Goal: Task Accomplishment & Management: Complete application form

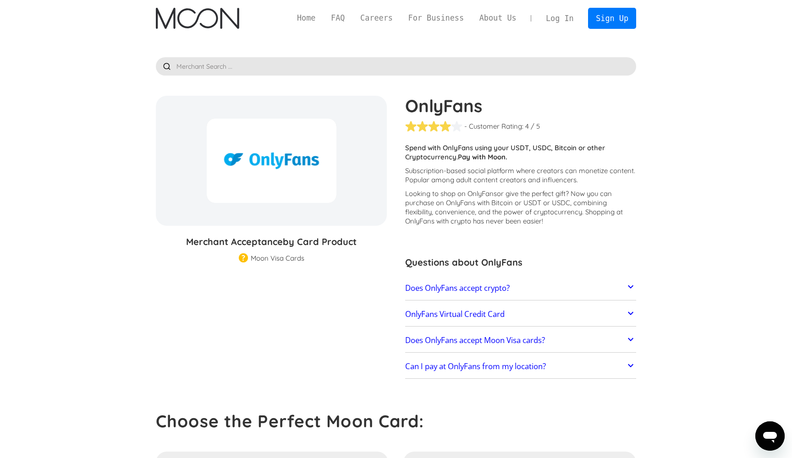
click at [303, 215] on div "OnlyFans % GIFT CARD DISCOUNT" at bounding box center [271, 161] width 231 height 130
click at [210, 19] on img "home" at bounding box center [197, 18] width 83 height 21
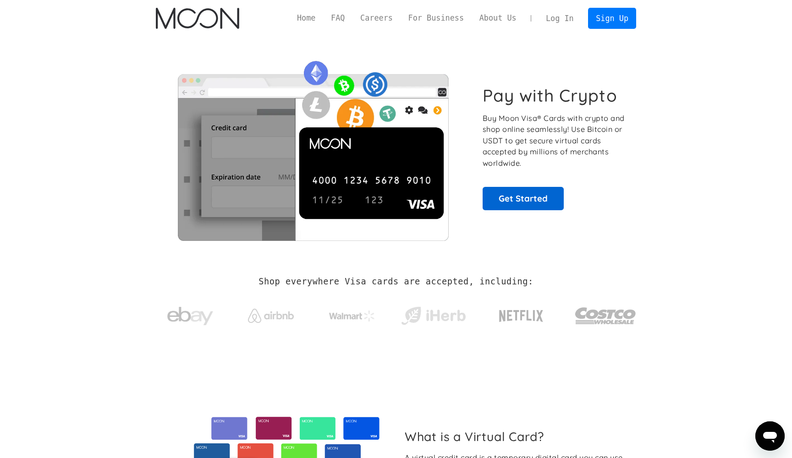
click at [540, 203] on link "Get Started" at bounding box center [523, 198] width 81 height 23
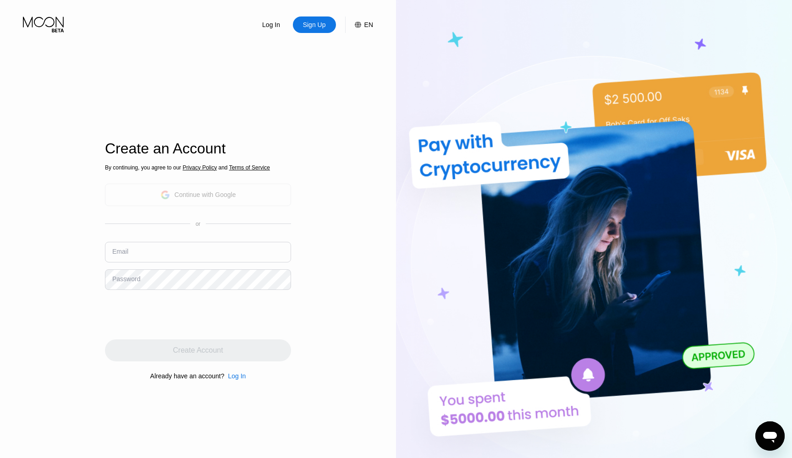
click at [257, 196] on div "Continue with Google" at bounding box center [198, 195] width 186 height 22
